Goal: Task Accomplishment & Management: Use online tool/utility

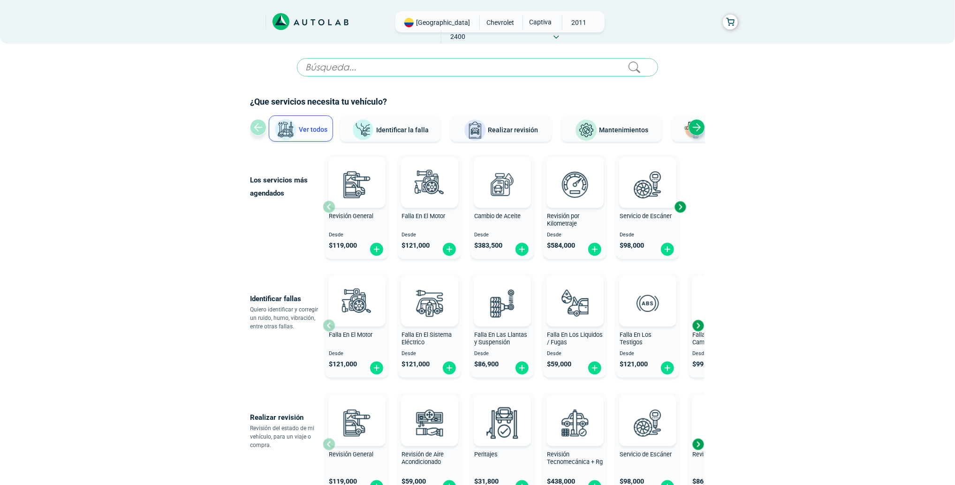
click at [694, 136] on div "Next slide" at bounding box center [697, 127] width 16 height 16
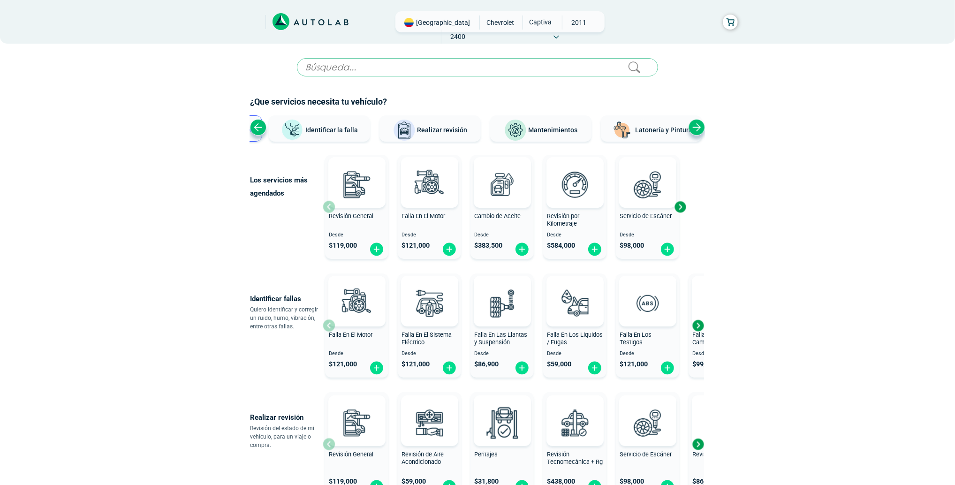
click at [694, 136] on div "Next slide" at bounding box center [697, 127] width 16 height 16
click at [694, 142] on div "Ver todos Identificar la falla Realizar revisión Mantenimientos Latonería y Pin…" at bounding box center [477, 129] width 455 height 28
click at [500, 142] on img at bounding box center [499, 130] width 23 height 23
click at [534, 134] on span "Mantenimientos" at bounding box center [553, 130] width 49 height 8
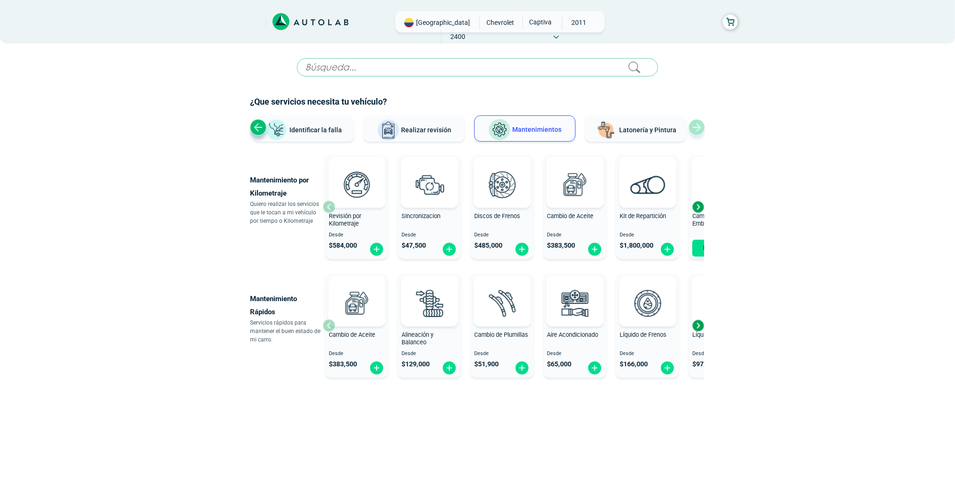
click at [697, 214] on div "Next slide" at bounding box center [698, 207] width 14 height 14
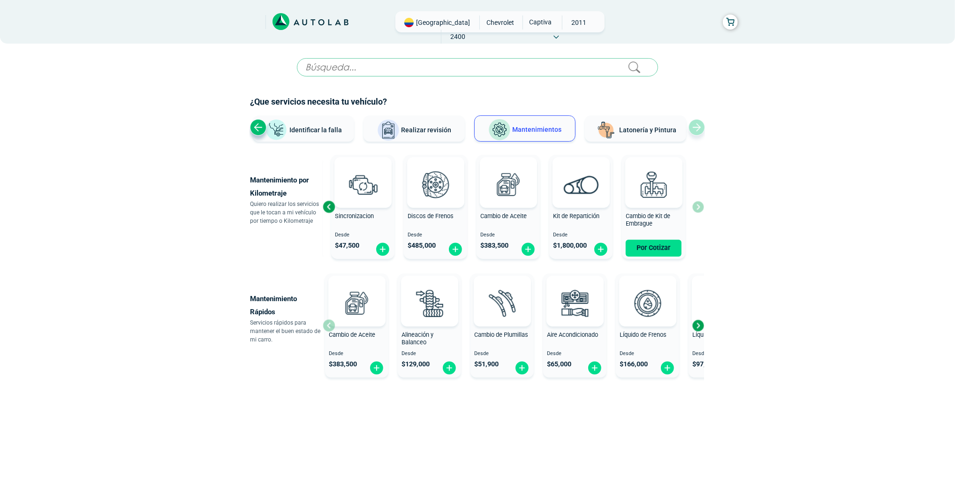
click at [697, 229] on div "Revisión por Kilometraje Desde $ 584,000 Sincronizacion Desde $ 47,500 Discos d…" at bounding box center [513, 207] width 381 height 112
click at [326, 214] on div "Previous slide" at bounding box center [329, 207] width 14 height 14
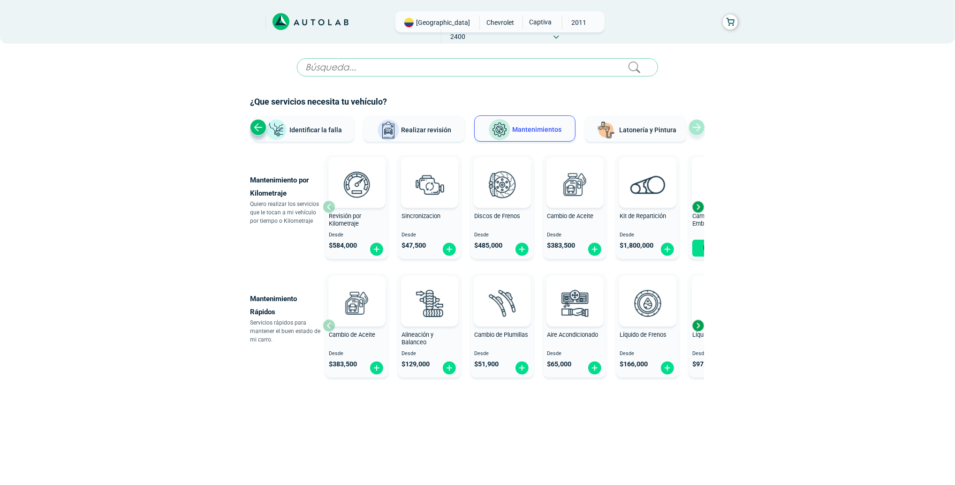
click at [326, 231] on div "Revisión por Kilometraje" at bounding box center [356, 221] width 63 height 19
click at [697, 325] on div "Next slide" at bounding box center [698, 325] width 14 height 14
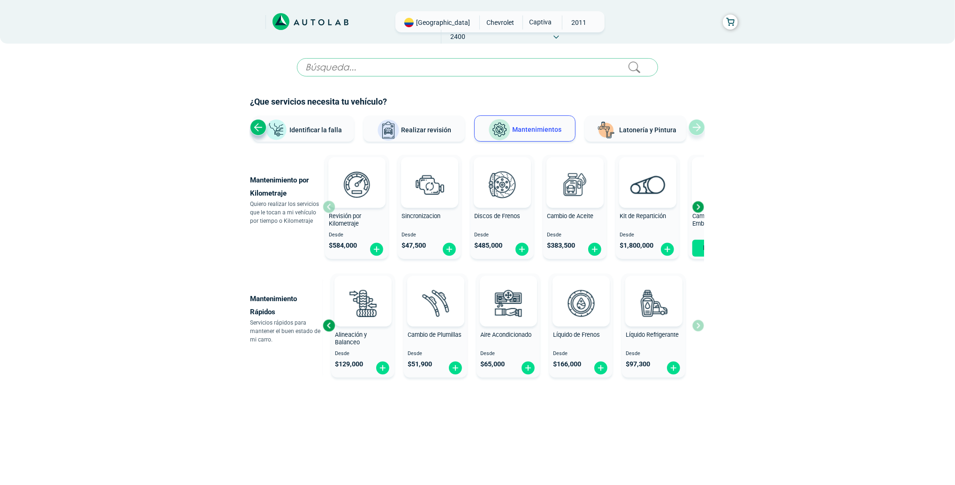
click at [697, 325] on div "Cambio de Aceite Desde $ 383,500 Alineación y Balanceo Desde $ 129,000 Cambio d…" at bounding box center [513, 326] width 381 height 112
click at [397, 76] on input "text" at bounding box center [477, 67] width 361 height 18
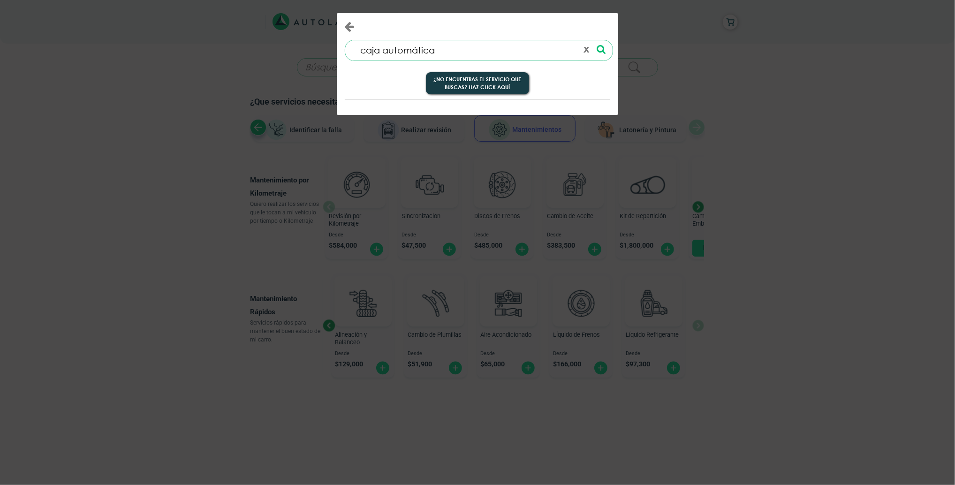
type input "caja automática"
click at [475, 90] on button "¿No encuentras el servicio que buscas? Haz click aquí" at bounding box center [477, 83] width 103 height 23
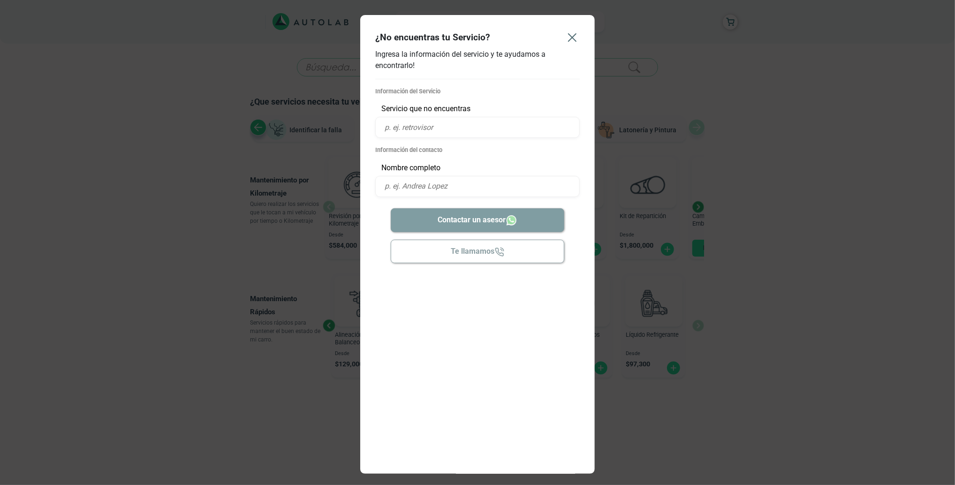
click at [569, 41] on icon "Close" at bounding box center [572, 38] width 8 height 8
